Goal: Information Seeking & Learning: Check status

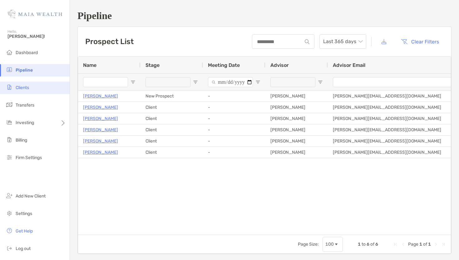
click at [26, 90] on li "Clients" at bounding box center [35, 87] width 70 height 12
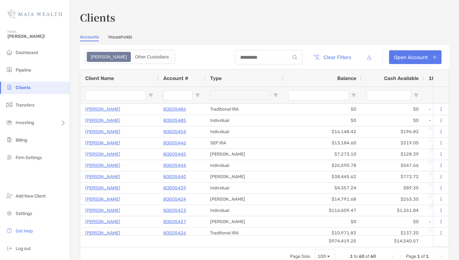
type input "***"
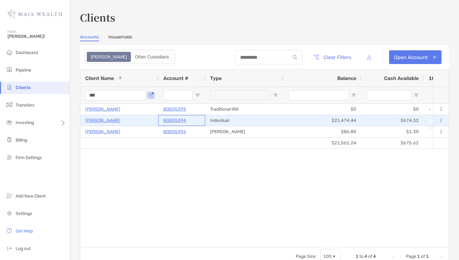
click at [179, 118] on p "8OG05394" at bounding box center [174, 120] width 23 height 8
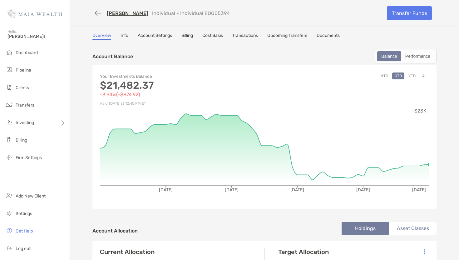
click at [250, 36] on link "Transactions" at bounding box center [245, 36] width 26 height 7
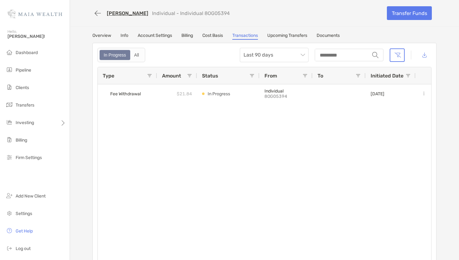
click at [217, 36] on link "Cost Basis" at bounding box center [212, 36] width 21 height 7
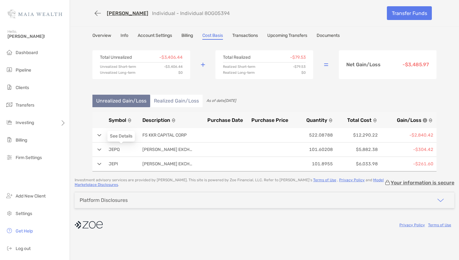
click at [119, 137] on div "See Details" at bounding box center [120, 136] width 27 height 11
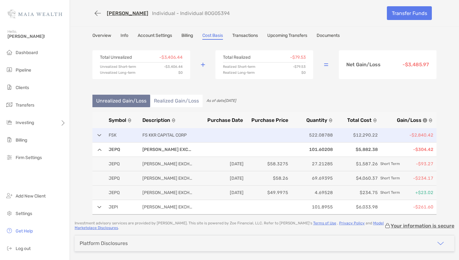
click at [209, 138] on p at bounding box center [222, 135] width 42 height 8
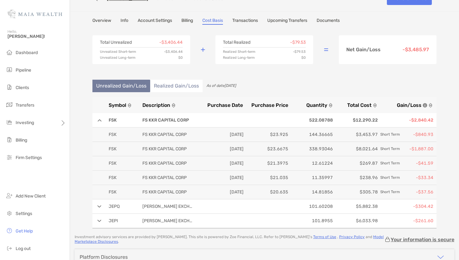
scroll to position [15, 0]
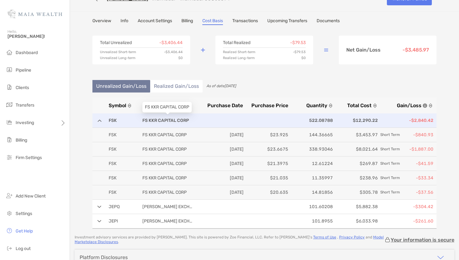
click at [175, 117] on p "FS KKR CAPITAL CORP" at bounding box center [167, 120] width 50 height 8
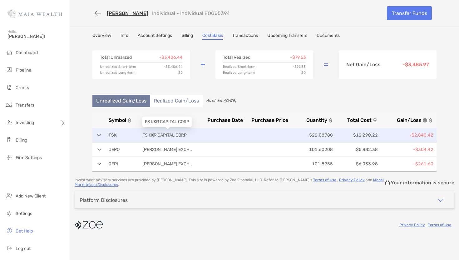
scroll to position [0, 0]
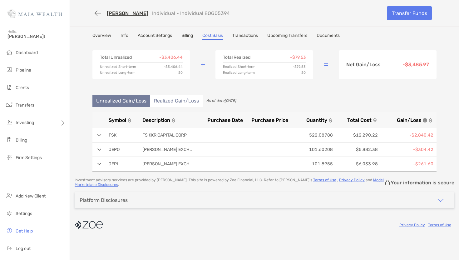
click at [158, 35] on link "Account Settings" at bounding box center [155, 36] width 34 height 7
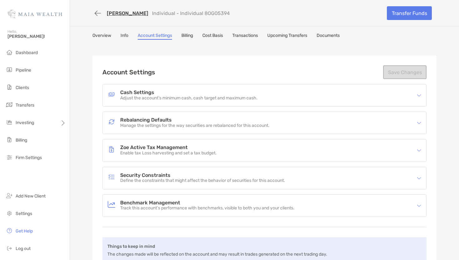
click at [101, 33] on link "Overview" at bounding box center [101, 36] width 19 height 7
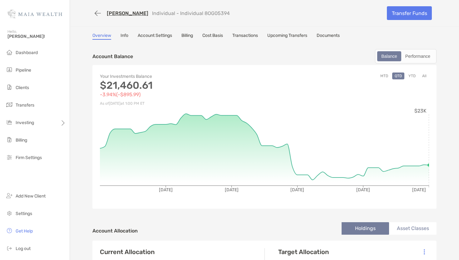
click at [409, 72] on div "Your Investments Balance $21,460.61 -3.94% ( -$895.99 ) As of [DATE] 1:00 PM ET…" at bounding box center [264, 137] width 344 height 144
click at [414, 76] on button "YTD" at bounding box center [412, 75] width 12 height 7
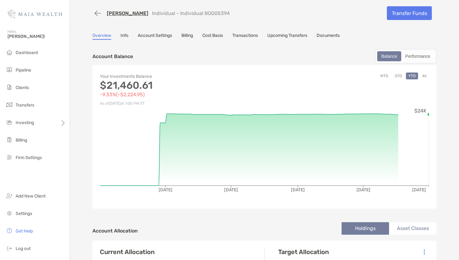
click at [423, 76] on button "All" at bounding box center [423, 75] width 9 height 7
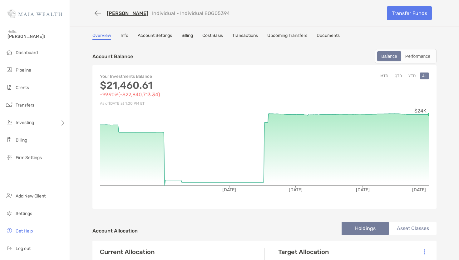
click at [410, 77] on button "YTD" at bounding box center [412, 75] width 12 height 7
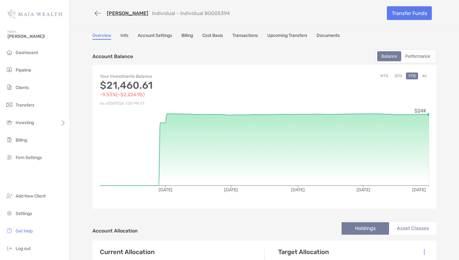
click at [165, 34] on link "Account Settings" at bounding box center [155, 36] width 34 height 7
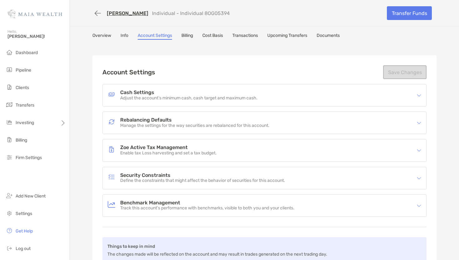
click at [188, 35] on link "Billing" at bounding box center [187, 36] width 12 height 7
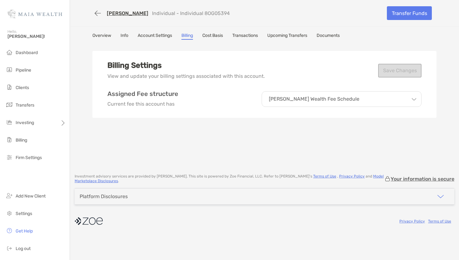
click at [209, 36] on link "Cost Basis" at bounding box center [212, 36] width 21 height 7
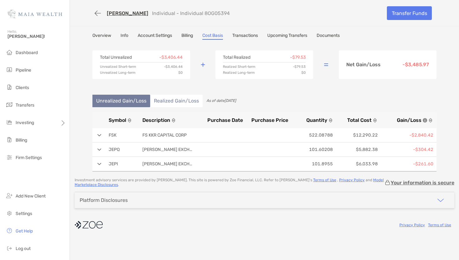
click at [175, 100] on li "Realized Gain/Loss" at bounding box center [176, 101] width 52 height 12
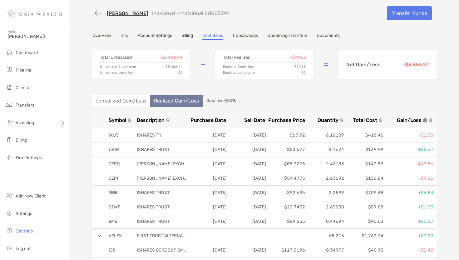
click at [190, 36] on link "Billing" at bounding box center [187, 36] width 12 height 7
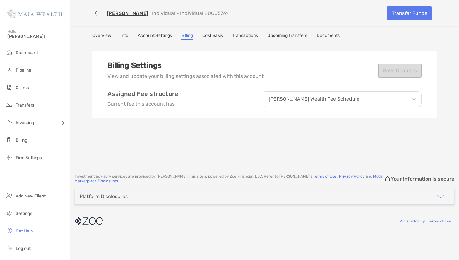
click at [170, 38] on link "Account Settings" at bounding box center [155, 36] width 34 height 7
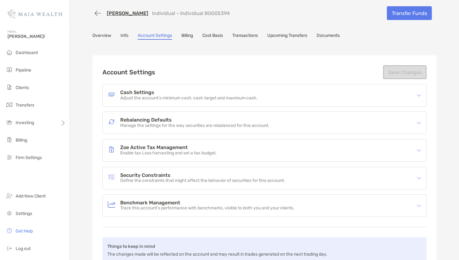
click at [126, 36] on link "Info" at bounding box center [124, 36] width 8 height 7
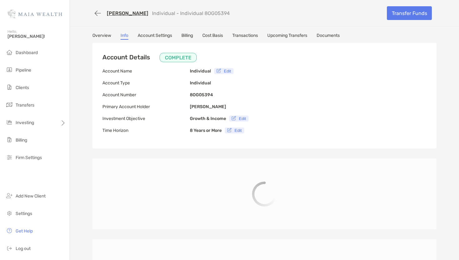
type input "**********"
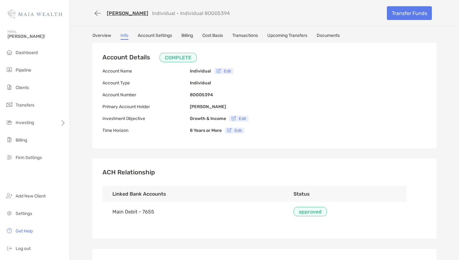
click at [103, 36] on link "Overview" at bounding box center [101, 36] width 19 height 7
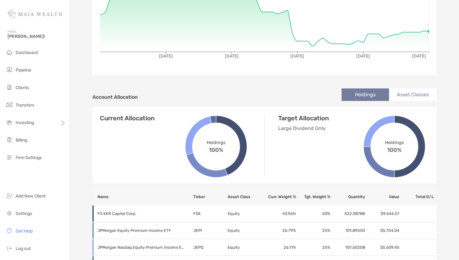
scroll to position [129, 0]
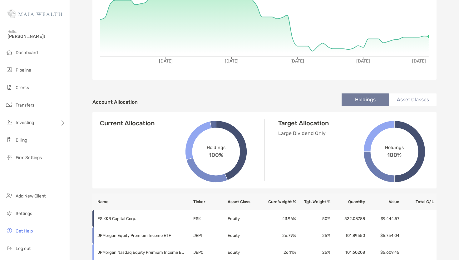
click at [423, 100] on li "Asset Classes" at bounding box center [412, 99] width 47 height 12
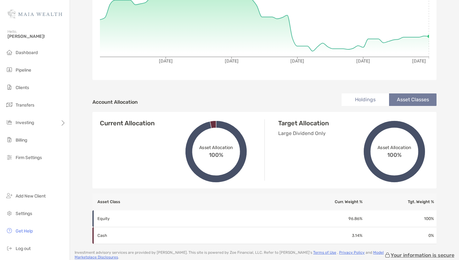
scroll to position [0, 0]
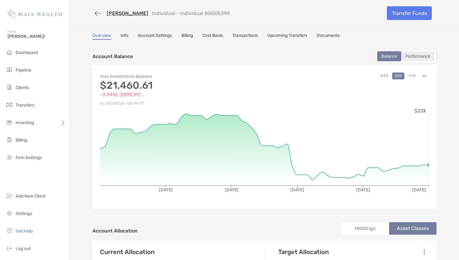
click at [418, 55] on div "Performance" at bounding box center [418, 56] width 32 height 9
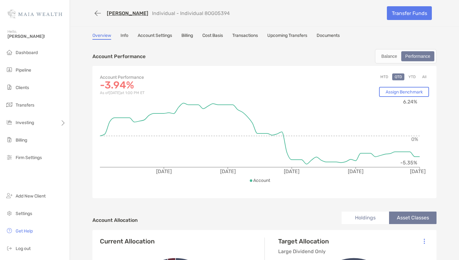
click at [288, 36] on link "Upcoming Transfers" at bounding box center [287, 36] width 40 height 7
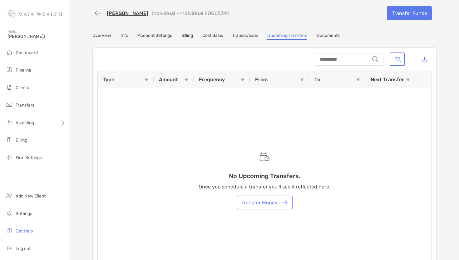
click at [256, 35] on link "Transactions" at bounding box center [245, 36] width 26 height 7
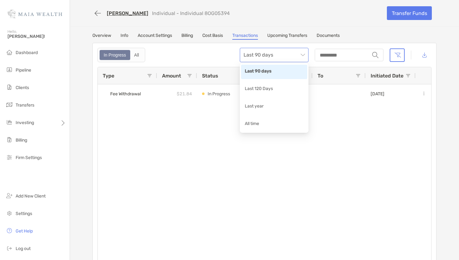
click at [295, 56] on span "Last 90 days" at bounding box center [273, 55] width 61 height 14
click at [285, 91] on div "Last 120 Days" at bounding box center [274, 89] width 59 height 8
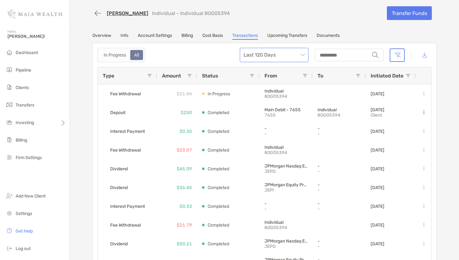
click at [300, 54] on span "Last 120 Days" at bounding box center [273, 55] width 61 height 14
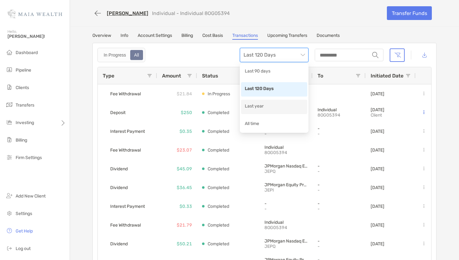
click at [264, 107] on div "Last year" at bounding box center [274, 107] width 59 height 8
